Goal: Task Accomplishment & Management: Use online tool/utility

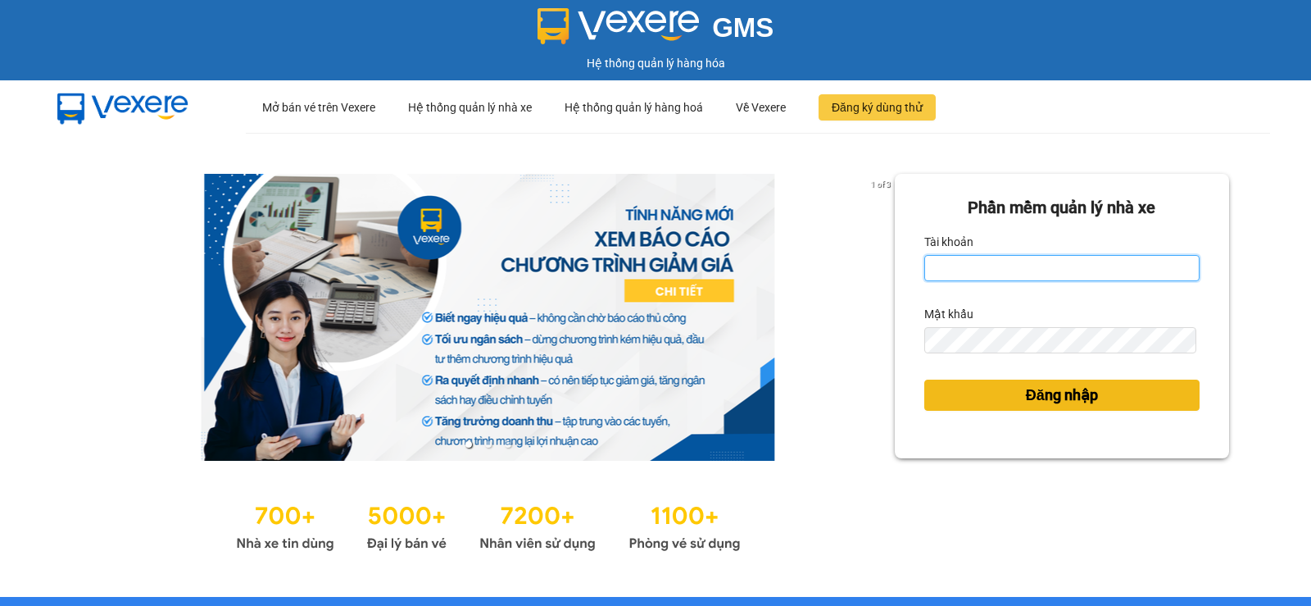
type input "vinh.nhuquynh"
click at [997, 402] on button "Đăng nhập" at bounding box center [1061, 394] width 275 height 31
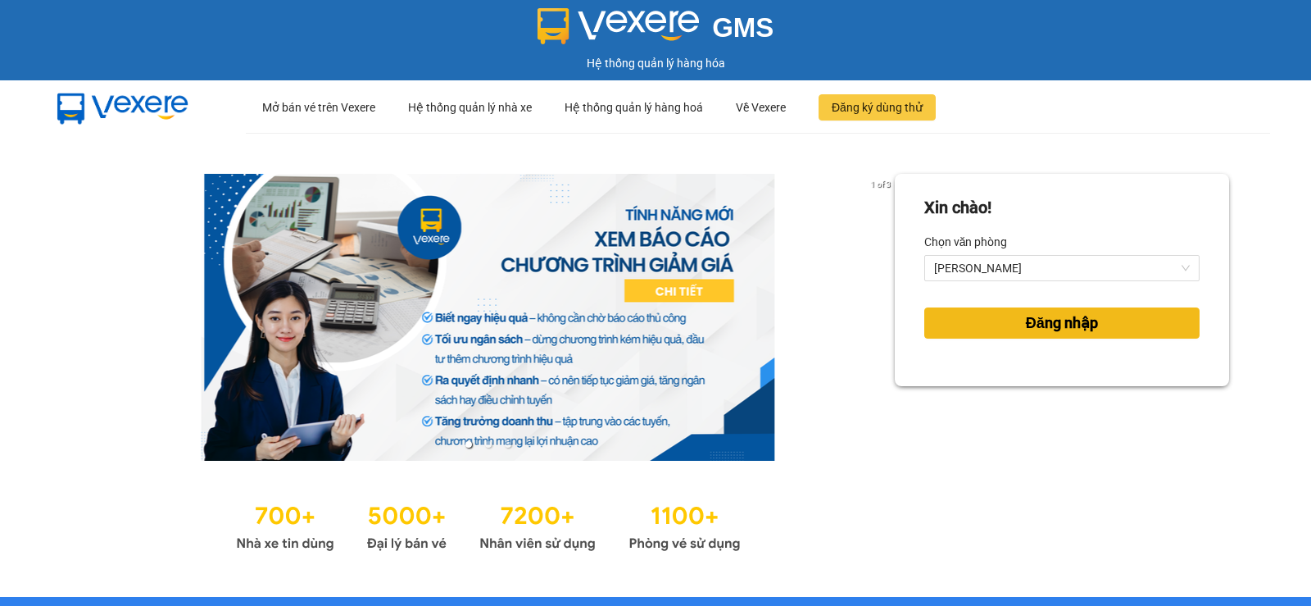
click at [1069, 330] on span "Đăng nhập" at bounding box center [1062, 322] width 72 height 23
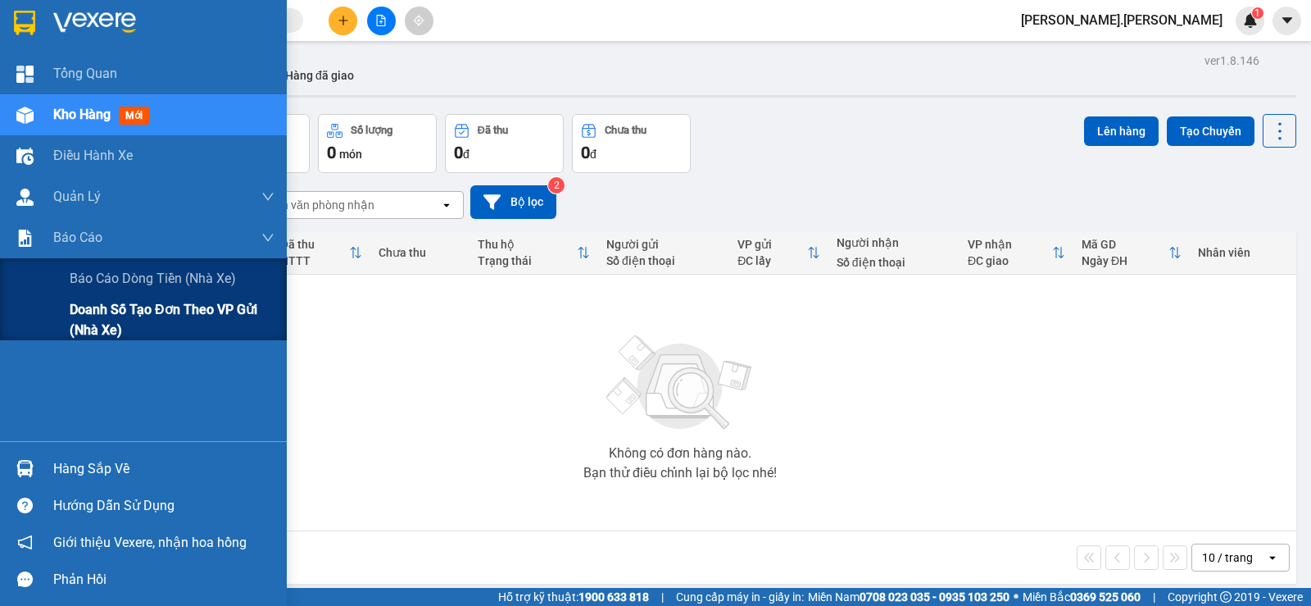
click at [81, 321] on span "Doanh số tạo đơn theo VP gửi (nhà xe)" at bounding box center [172, 319] width 205 height 41
